Goal: Information Seeking & Learning: Learn about a topic

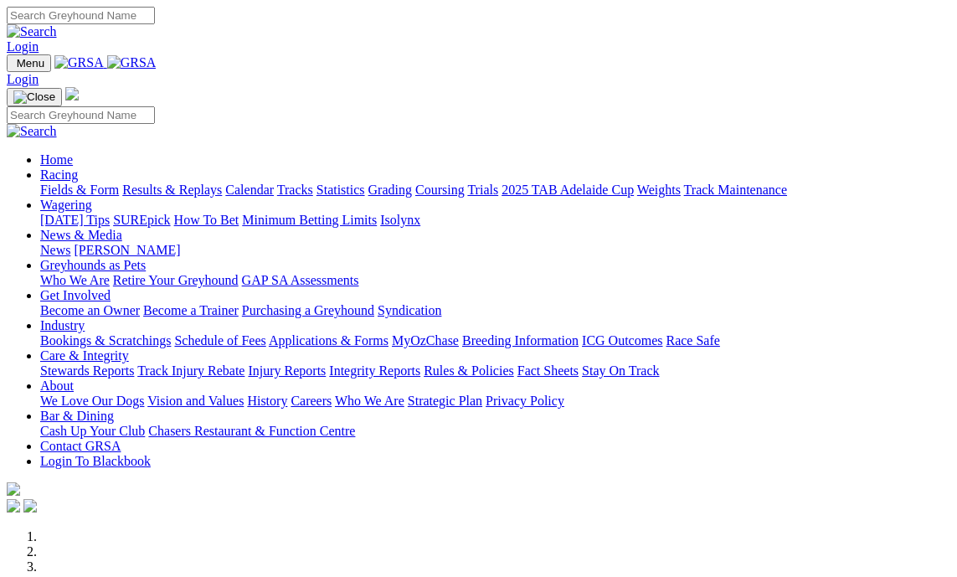
click at [59, 183] on link "Fields & Form" at bounding box center [79, 190] width 79 height 14
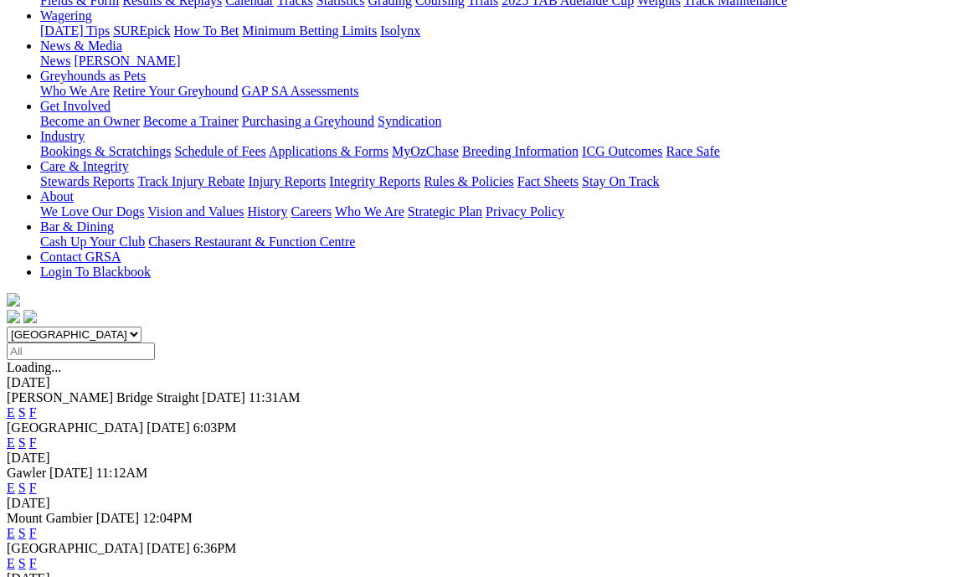
scroll to position [335, 0]
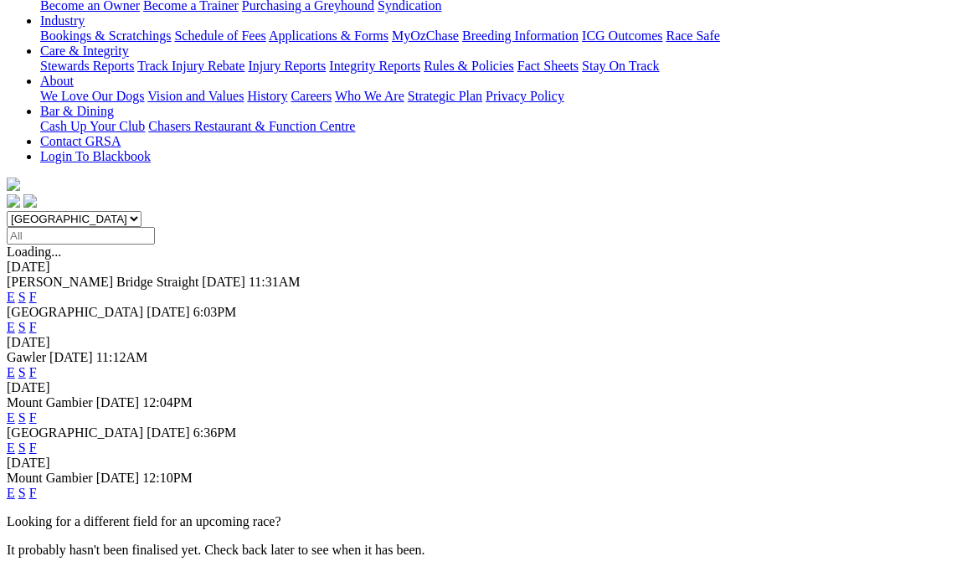
click at [37, 486] on link "F" at bounding box center [33, 493] width 8 height 14
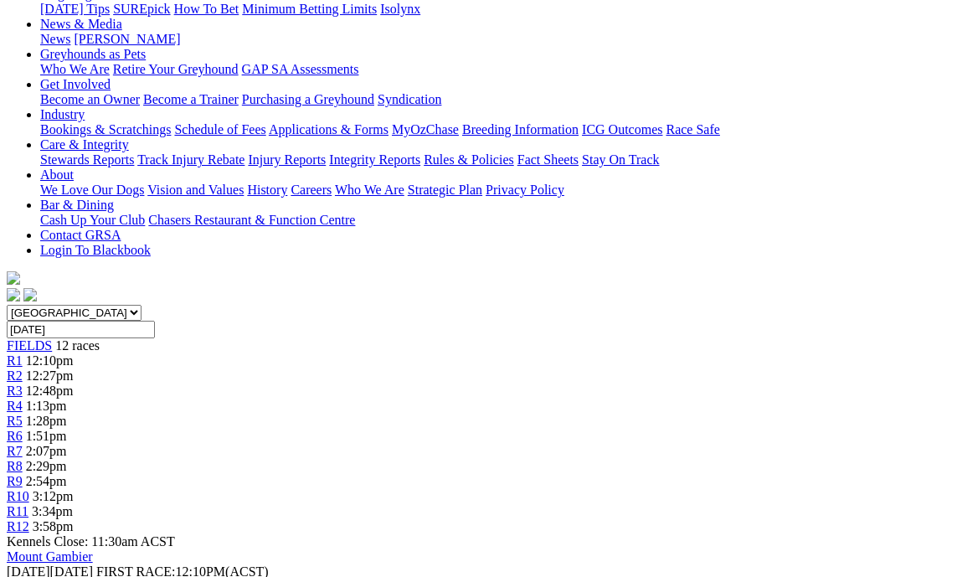
scroll to position [251, 0]
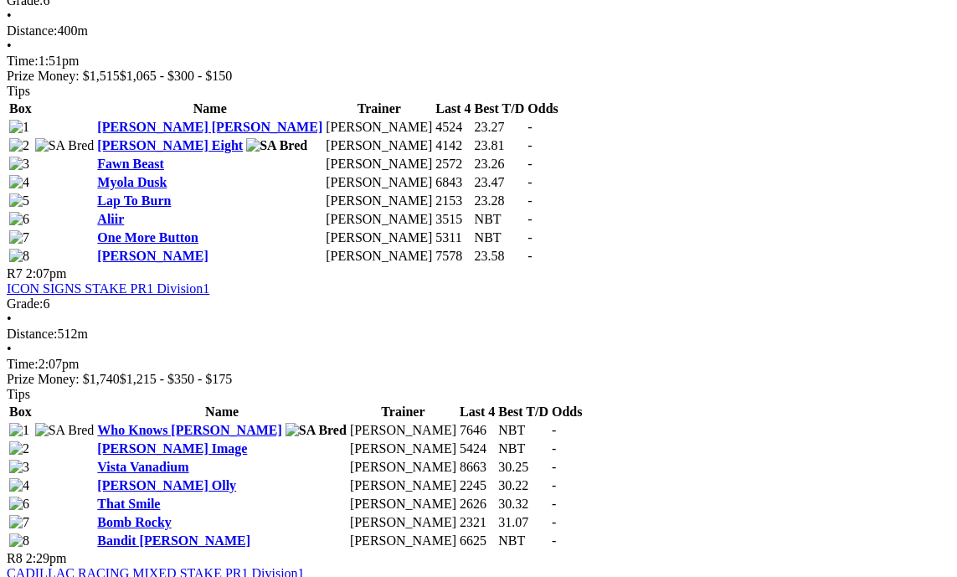
scroll to position [2345, 0]
